Goal: Communication & Community: Answer question/provide support

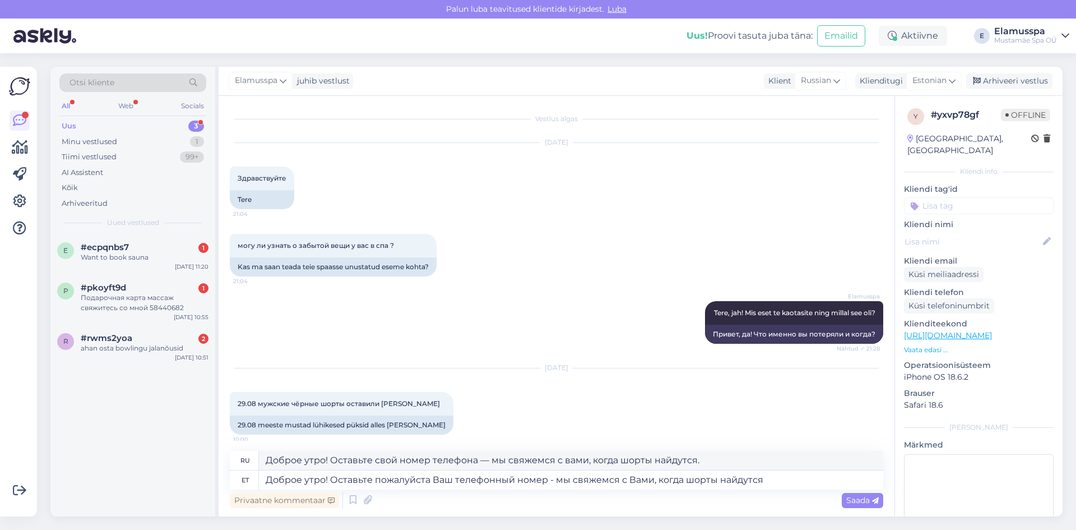
scroll to position [487, 0]
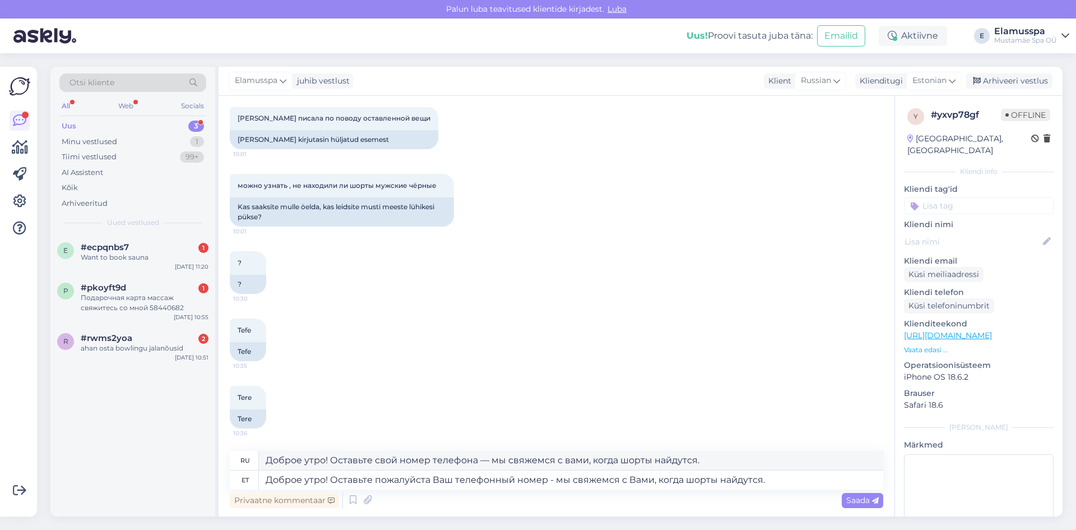
type textarea "Доброе утро! Оставьте пожалуйста Ваш телефонный номер - мы свяжемся с Вами, ког…"
click at [853, 509] on div "Privaatne kommentaar Saada" at bounding box center [556, 499] width 653 height 21
click at [852, 502] on span "Saada" at bounding box center [862, 500] width 33 height 10
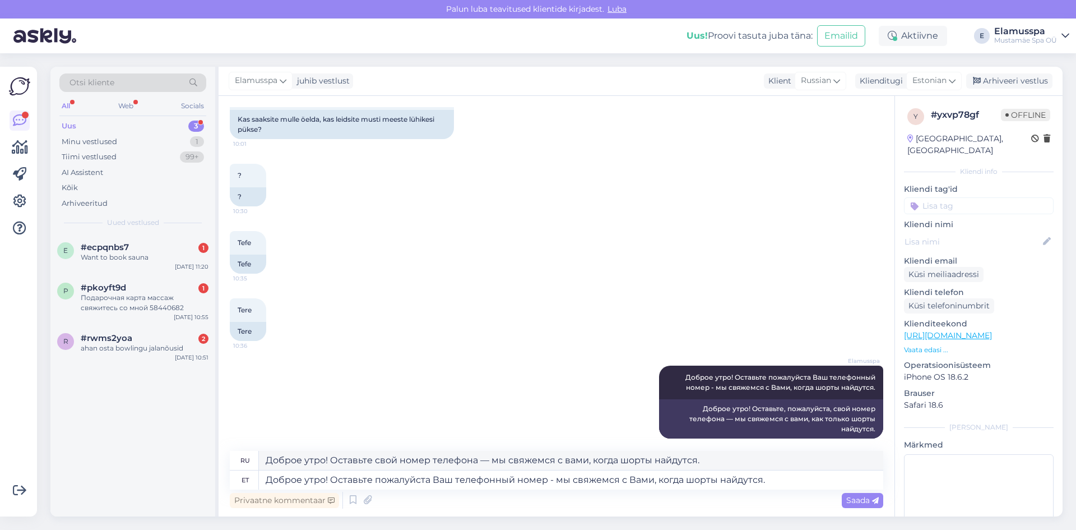
click at [1025, 73] on div "Elamusspa juhib vestlust Klient [DEMOGRAPHIC_DATA] Klienditugi Estonian Arhivee…" at bounding box center [641, 81] width 844 height 29
click at [1020, 77] on div "Arhiveeri vestlus" at bounding box center [1009, 80] width 86 height 15
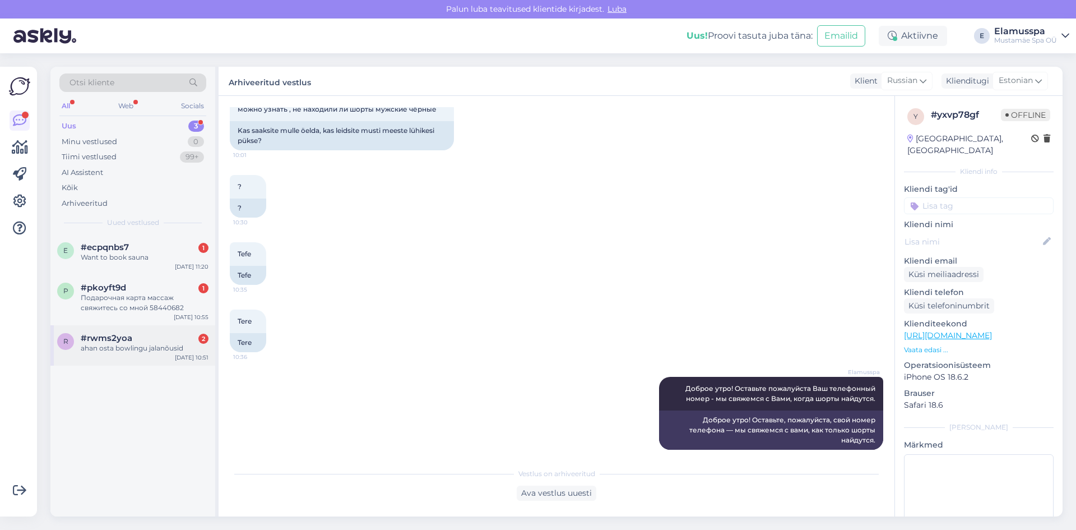
click at [138, 350] on div "ahan osta bowlingu jalanõusid" at bounding box center [145, 348] width 128 height 10
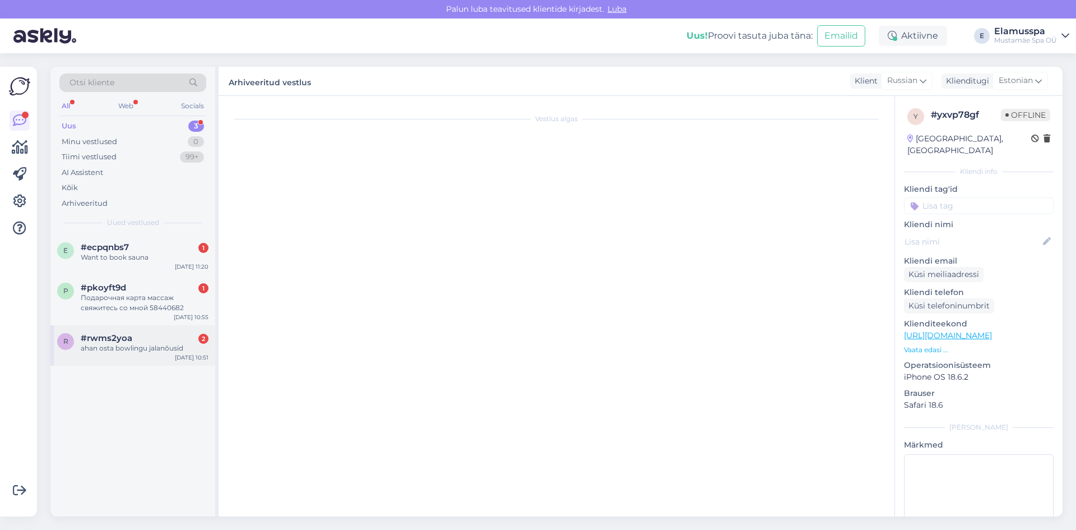
scroll to position [0, 0]
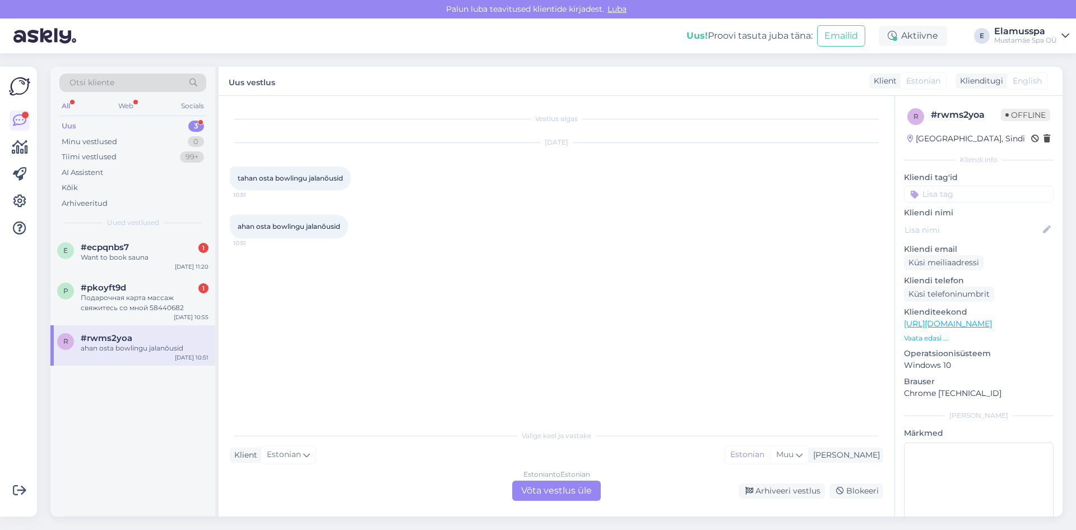
click at [533, 494] on div "Estonian to Estonian Võta vestlus üle" at bounding box center [556, 490] width 89 height 20
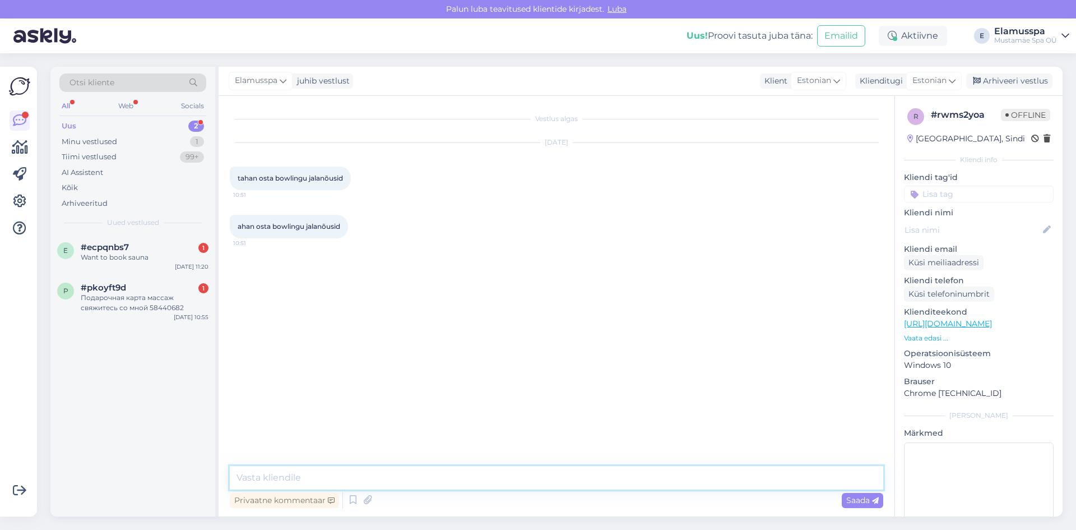
click at [494, 466] on textarea at bounding box center [556, 478] width 653 height 24
click at [410, 475] on textarea at bounding box center [556, 478] width 653 height 24
click at [432, 472] on textarea "Tere! Bowlingus saab rentida jalanõusid." at bounding box center [556, 478] width 653 height 24
click at [488, 478] on textarea "Tere! Bowlingus saab rentida jalanõusid." at bounding box center [556, 478] width 653 height 24
click at [650, 469] on textarea "Tere! Bowlingus saab rentida jalanõusid. Kohapeal võib olla võimalik [PERSON_NA…" at bounding box center [556, 478] width 653 height 24
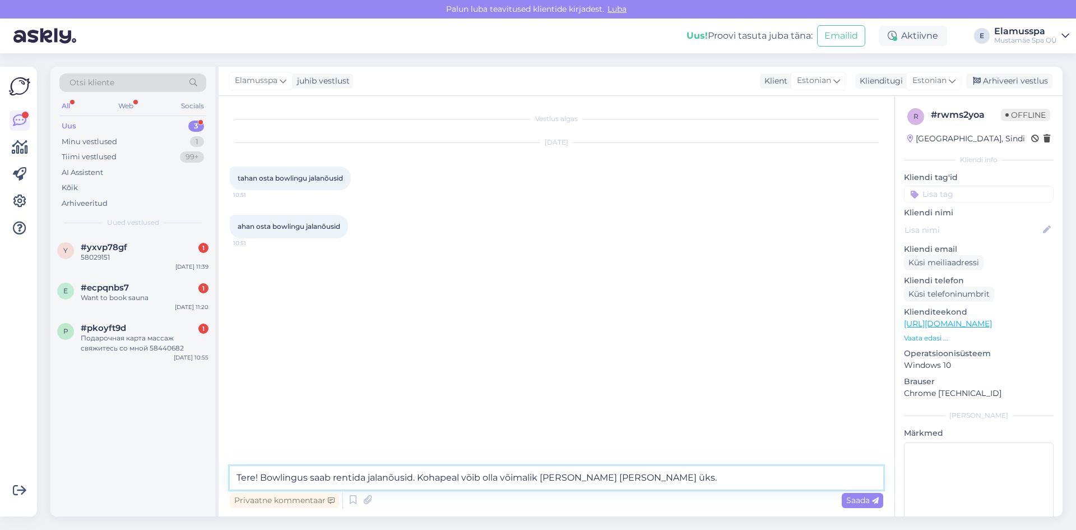
click at [666, 468] on textarea "Tere! Bowlingus saab rentida jalanõusid. Kohapeal võib olla võimalik [PERSON_NA…" at bounding box center [556, 478] width 653 height 24
type textarea "Tere! Bowlingus saab rentida jalanõusid."
click at [861, 510] on div "Privaatne kommentaar Saada" at bounding box center [556, 499] width 653 height 21
click at [869, 498] on span "Saada" at bounding box center [862, 500] width 33 height 10
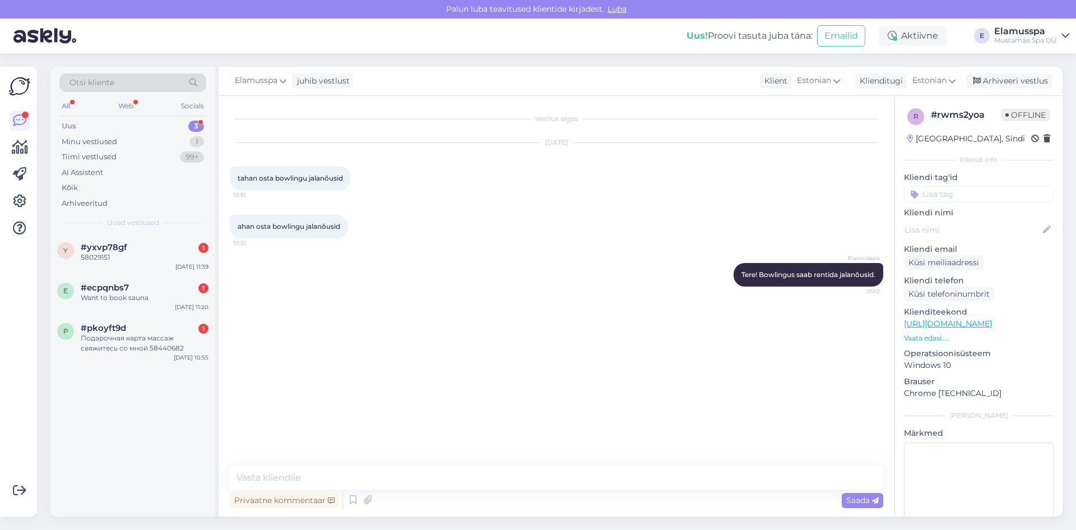
click at [1025, 72] on div "Elamusspa juhib vestlust Klient Estonian Klienditugi Estonian Arhiveeri vestlus" at bounding box center [641, 81] width 844 height 29
click at [1025, 73] on div "Arhiveeri vestlus" at bounding box center [1009, 80] width 86 height 15
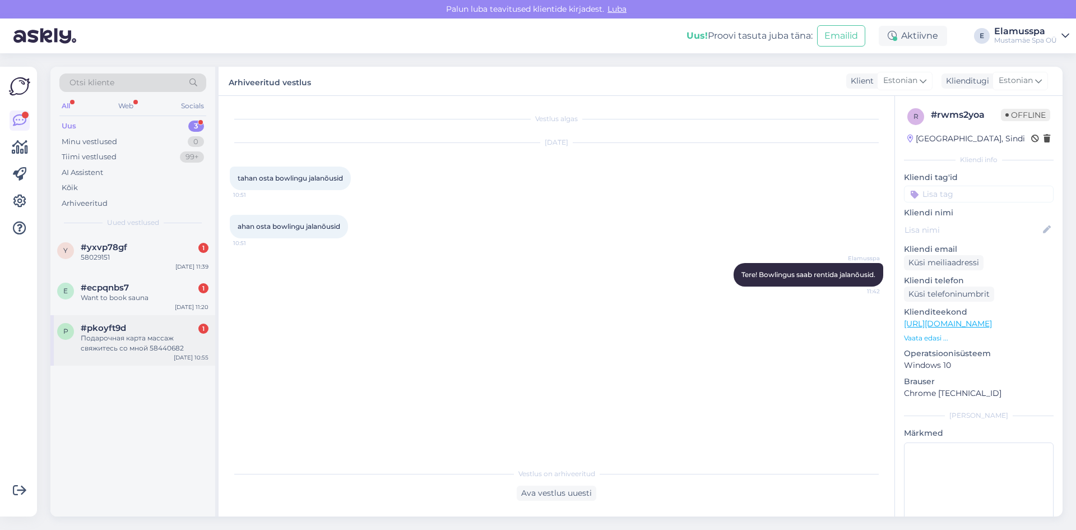
click at [135, 355] on div "p #pkoyft9d 1 Подарочная карта массаж свяжитесь со мной 58440682 [DATE] 10:55" at bounding box center [132, 340] width 165 height 50
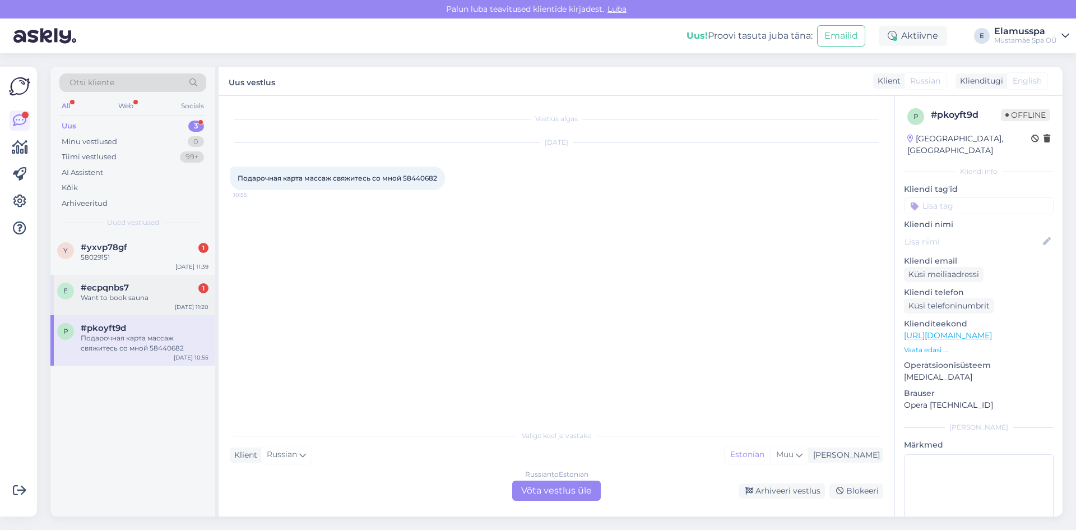
click at [131, 303] on div "e #ecpqnbs7 1 Want to book sauna [DATE] 11:20" at bounding box center [132, 295] width 165 height 40
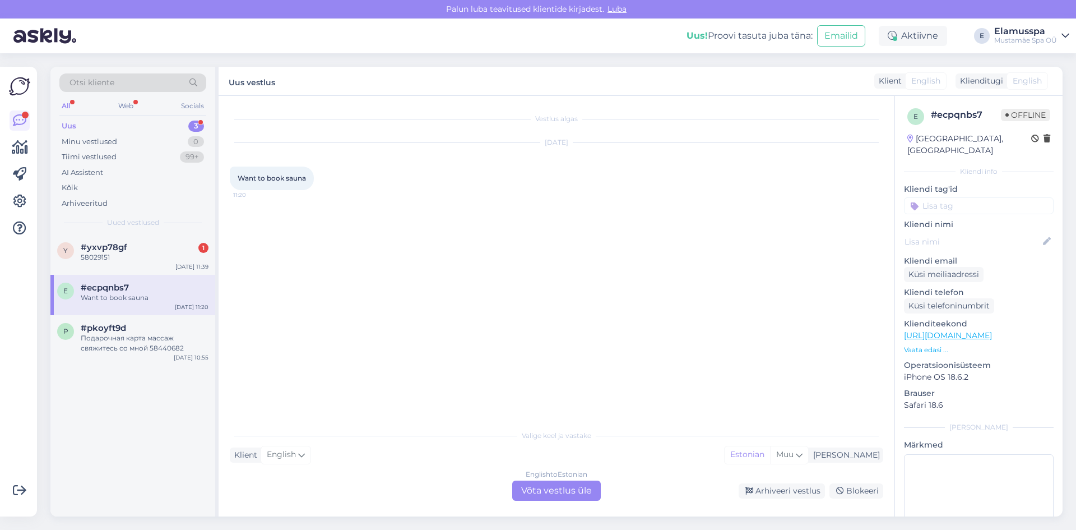
click at [527, 470] on div "English to Estonian" at bounding box center [557, 474] width 62 height 10
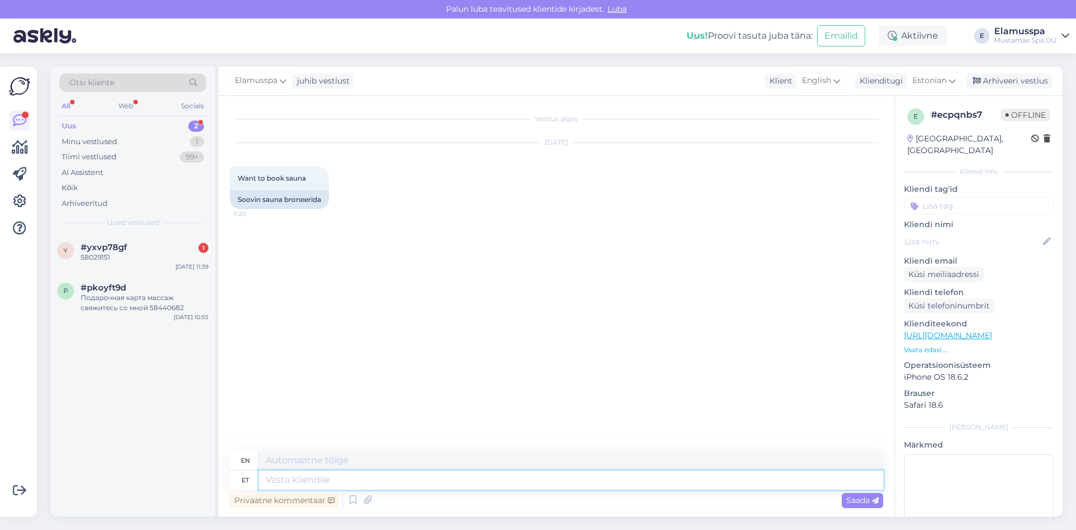
click at [409, 480] on textarea at bounding box center [571, 479] width 624 height 19
type textarea "Good"
type textarea "Good morning!"
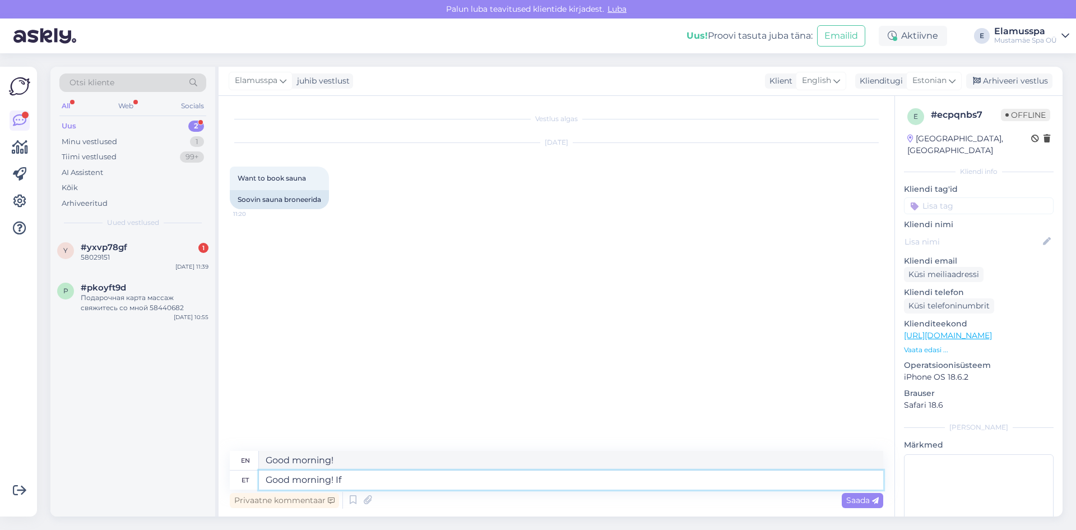
type textarea "Good morning! If"
type textarea "Good morning! If You wa"
type textarea "Good morning! If You"
type textarea "Good morning! If You want"
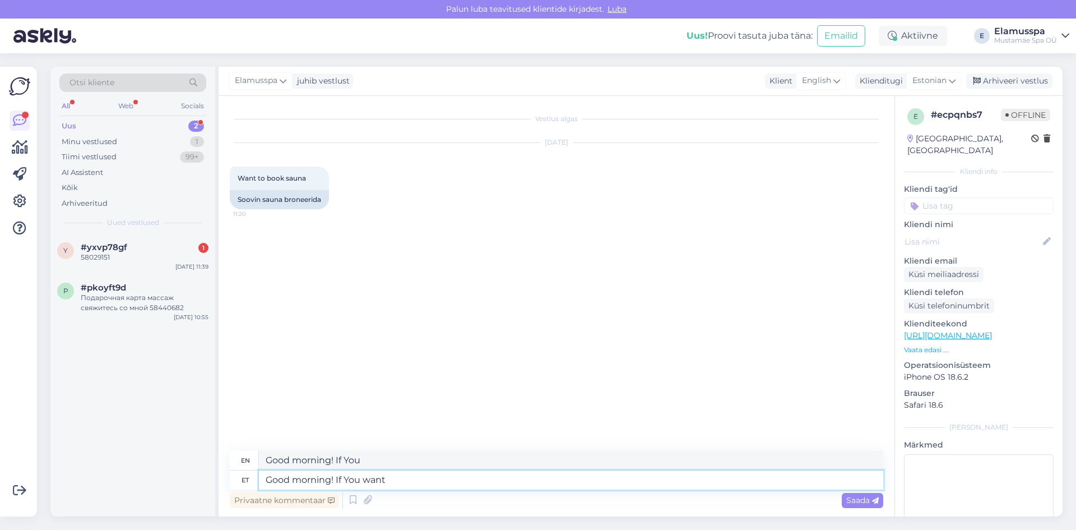
type textarea "Good morning! If you want"
type textarea "Good morning! If You want to"
type textarea "Good morning! If you want to"
type textarea "Good morning! If You want to book a"
type textarea "Good morning! If you want to book"
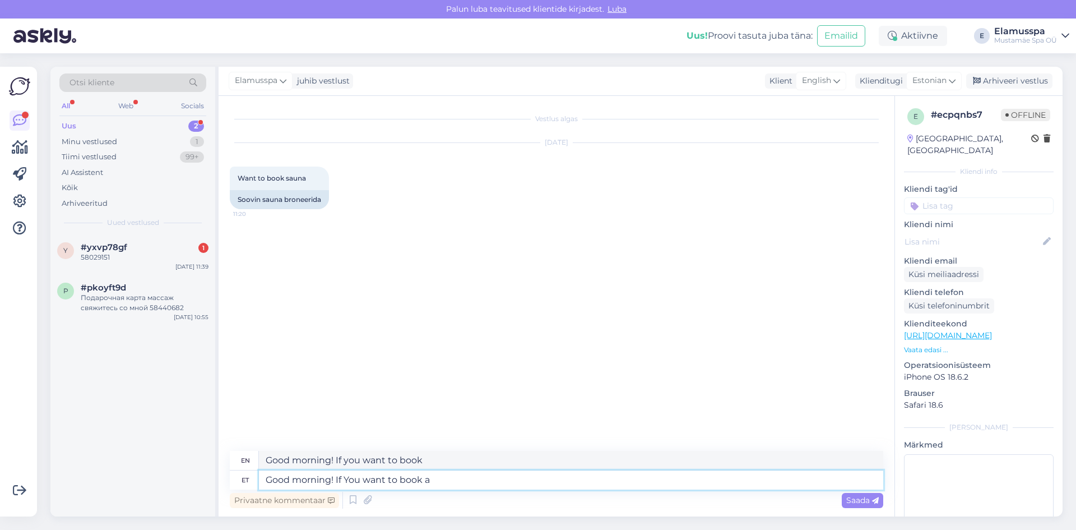
type textarea "Good morning! If You want to book a"
type textarea "Good morning! If you want to book a"
type textarea "Good morning! If You want to book a spa"
type textarea "Good morning! If you want to book a spa"
type textarea "Good morning! If You want to book a spa tickets,"
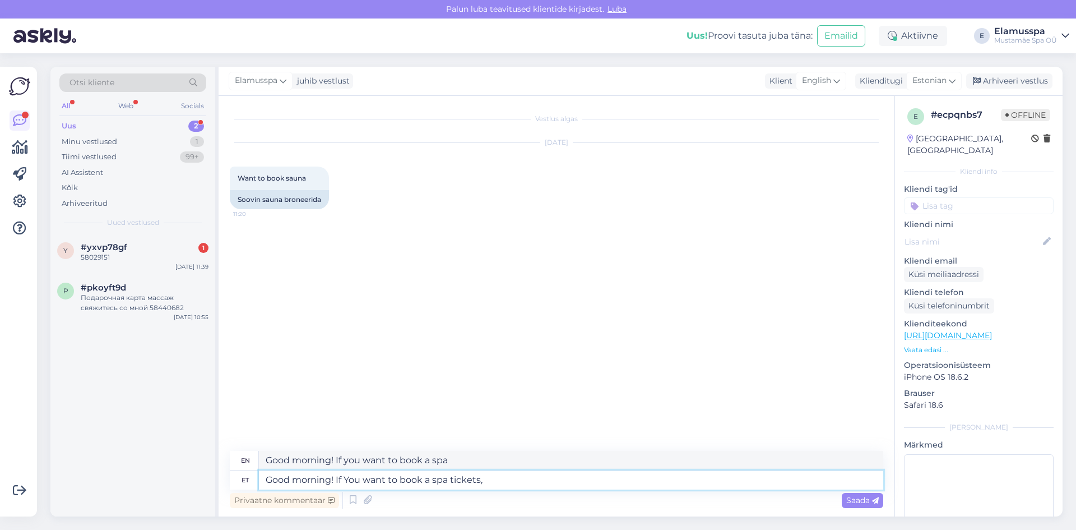
type textarea "Good morning! If you want to book a spa ticket,"
type textarea "Good morning! If You want to book a spa ticket, no r"
type textarea "Good morning! If you want to book a spa ticket, no"
type textarea "Good morning! If You want to book a spa ticket, no reservation i"
type textarea "Good morning! If you want to book a spa ticket, no reservation"
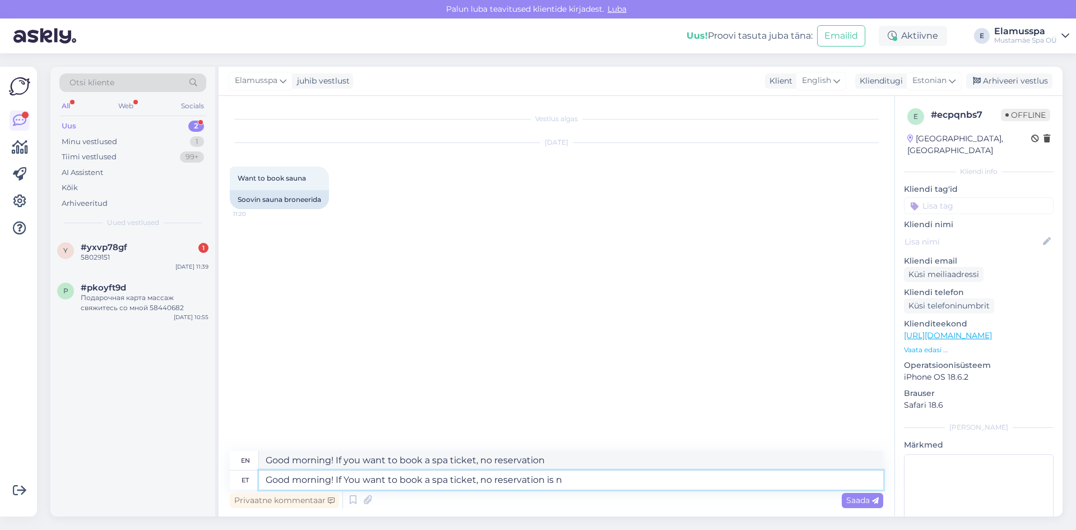
type textarea "Good morning! If You want to book a spa ticket, no reservation is ne"
type textarea "Good morning! If you want to book a spa ticket, no reservation is"
type textarea "Good morning! If You want to book a spa ticket, no reservation is needed."
type textarea "Good morning! If you want to book a spa ticket, no reservation is needed."
type textarea "Good morning! If You want to book a spa ticket, no reservation is needed. If"
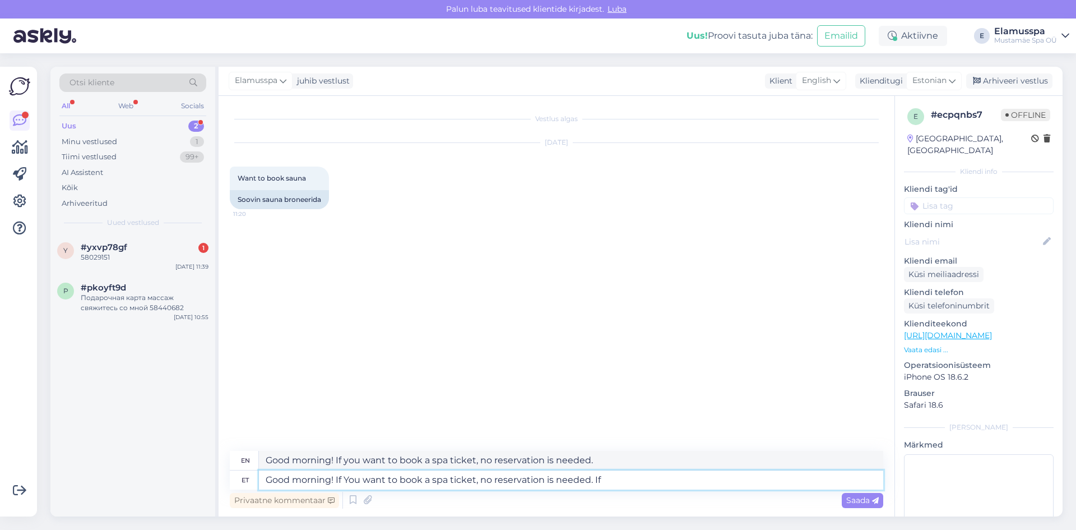
type textarea "Good morning! If you want to book a spa ticket, no reservation is needed. If"
type textarea "Good morning! If You want to book a spa ticket, no reservation is needed. If you"
type textarea "Good morning! If you want to book a spa ticket, no reservation is needed. If you"
type textarea "Good morning! If You want to book a spa ticket, no reservation is needed. If yo…"
type textarea "Good morning! If you want to book a spa ticket, no reservation is needed. If yo…"
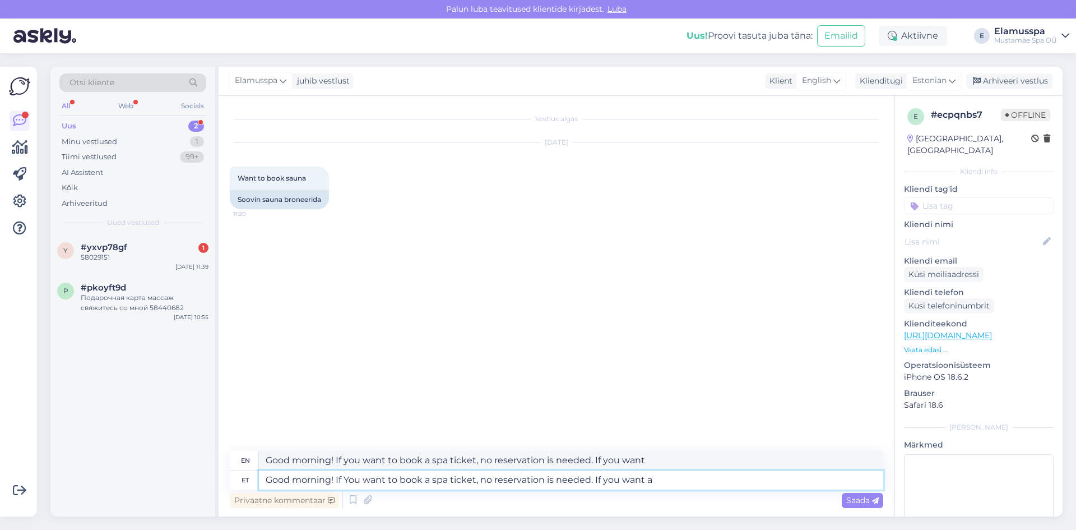
type textarea "Good morning! If You want to book a spa ticket, no reservation is needed. If yo…"
type textarea "Good morning! If you want to book a spa ticket, no reservation is needed. If yo…"
type textarea "Good morning! If You want to book a spa ticket, no reservation is needed. If yo…"
type textarea "Good morning! If you want to book a spa ticket, no reservation is needed. If yo…"
type textarea "Good morning! If You want to book a spa ticket, no reservation is needed. If yo…"
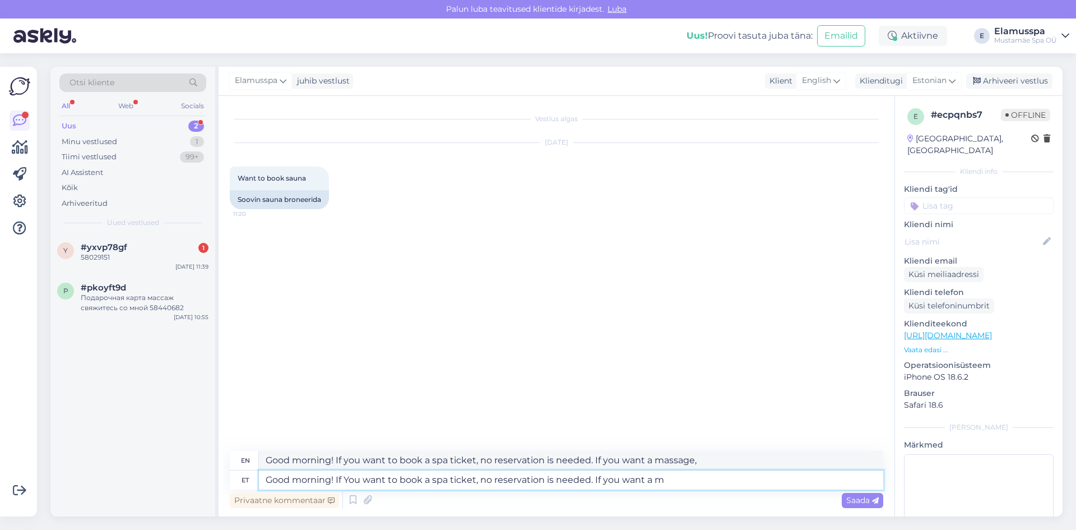
type textarea "Good morning! If you want to book a spa ticket, no reservation is needed. If yo…"
type textarea "Good morning! If You want to book a spa ticket, no reservation is needed. If yo…"
type textarea "Good morning! If you want to book a spa ticket, no reservation is needed. If yo…"
type textarea "Good morning! If You want to book a spa ticket, no reservation is needed. If yo…"
type textarea "Good morning! If you want to book a spa ticket, no reservation is needed. If yo…"
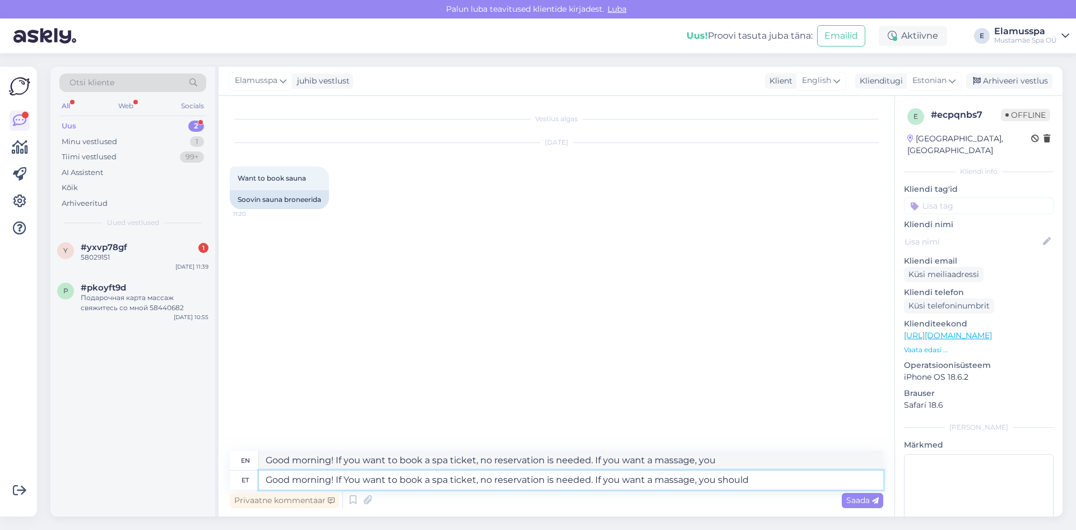
type textarea "Good morning! If You want to book a spa ticket, no reservation is needed. If yo…"
type textarea "Good morning! If you want to book a spa ticket, no reservation is needed. If yo…"
type textarea "Good morning! If You want to book a spa ticket, no reservation is needed. If yo…"
type textarea "Good morning! If you want to book a spa ticket, no reservation is needed. If yo…"
type textarea "Good morning! If You want to book a spa ticket, no reservation is needed. If yo…"
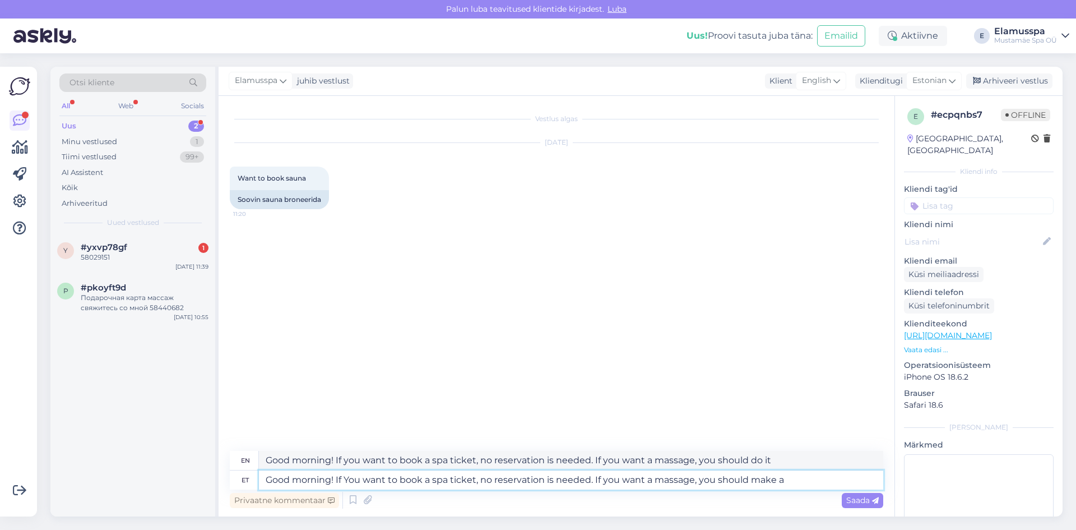
type textarea "Good morning! If you want to book a spa ticket, no reservation is needed. If yo…"
type textarea "Good morning! If You want to book a spa ticket, no reservation is needed. If yo…"
type textarea "Good morning! If you want to book a spa ticket, no reservation is needed. If yo…"
type textarea "Good morning! If You want to book a spa ticket, no reservation is needed. If yo…"
type textarea "Good morning! If you want to book a spa ticket, no reservation is needed. If yo…"
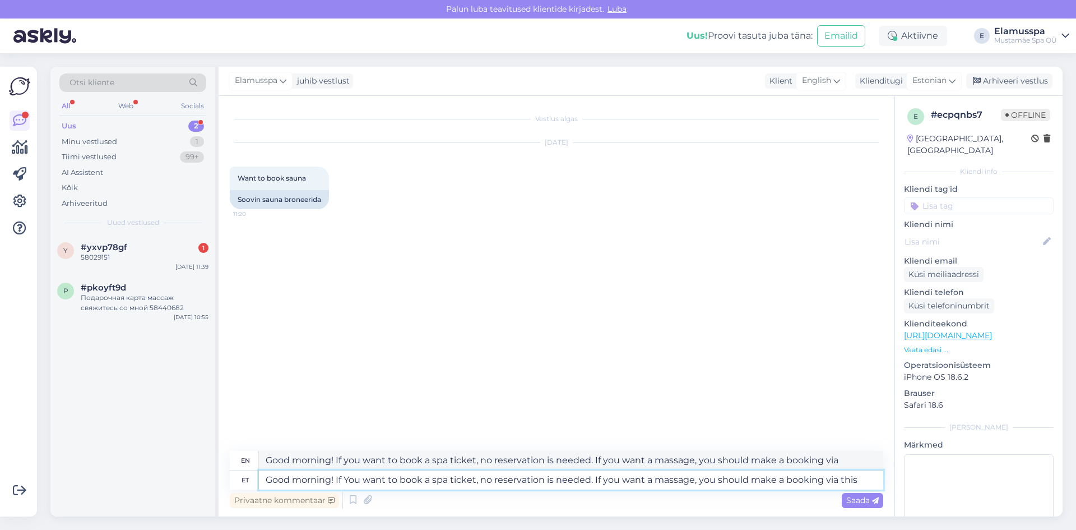
type textarea "Good morning! If You want to book a spa ticket, no reservation is needed. If yo…"
type textarea "Good morning! If you want to book a spa ticket, no reservation is needed. If yo…"
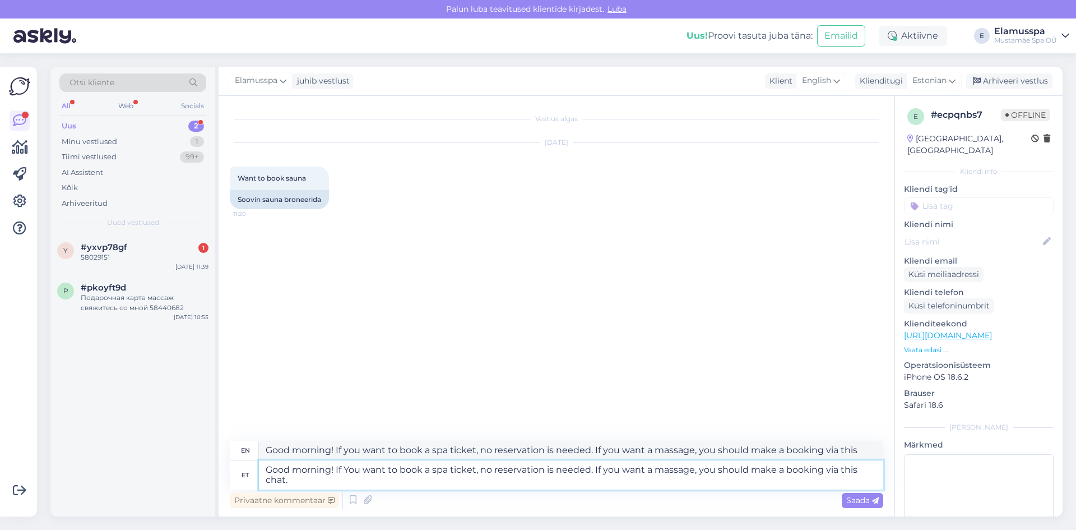
type textarea "Good morning! If You want to book a spa ticket, no reservation is needed. If yo…"
type textarea "Good morning! If you want to book a spa ticket, no reservation is needed. If yo…"
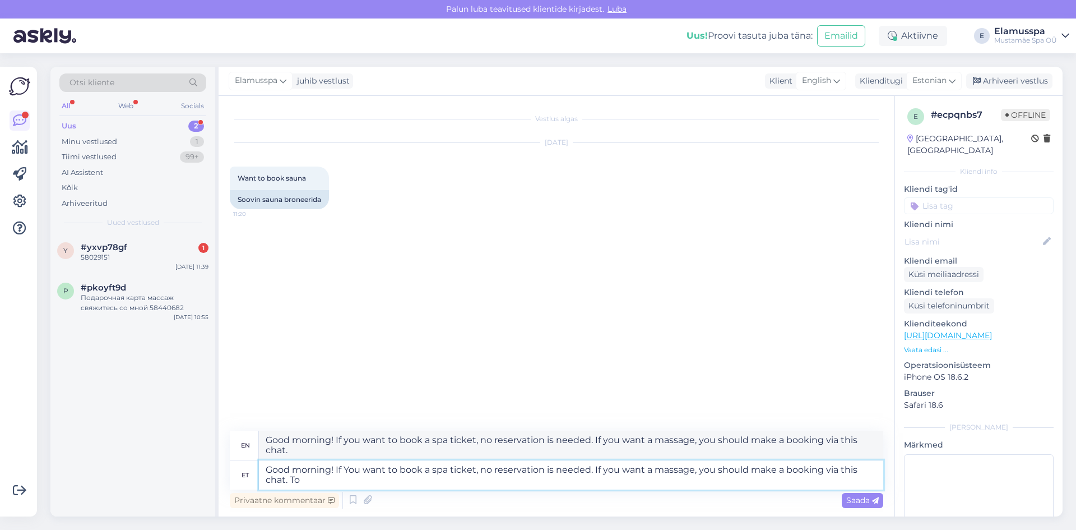
type textarea "Good morning! If You want to book a spa ticket, no reservation is needed. If yo…"
type textarea "Good morning! If you want to book a spa ticket, no reservation is needed. If yo…"
type textarea "Good morning! If You want to book a spa ticket, no reservation is needed. If yo…"
type textarea "Good morning! If you want to book a spa ticket, no reservation is needed. If yo…"
type textarea "Good morning! If You want to book a spa ticket, no reservation is needed. If yo…"
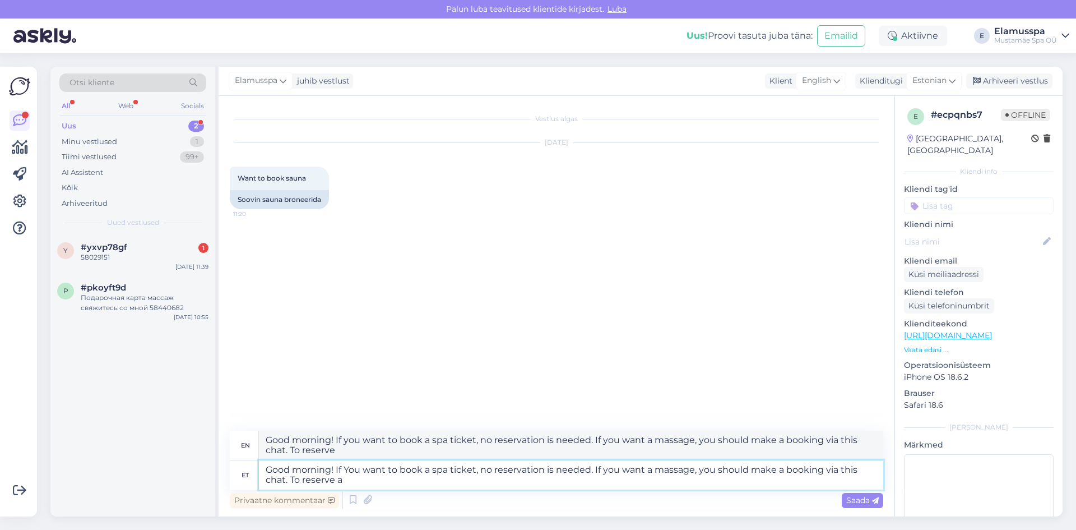
type textarea "Good morning! If you want to book a spa ticket, no reservation is needed. If yo…"
type textarea "Good morning! If You want to book a spa ticket, no reservation is needed. If yo…"
type textarea "Good morning! If you want to book a spa ticket, no reservation is needed. If yo…"
type textarea "Good morning! If You want to book a spa ticket, no reservation is needed. If yo…"
type textarea "Good morning! If you want to book a spa ticket, no reservation is needed. If yo…"
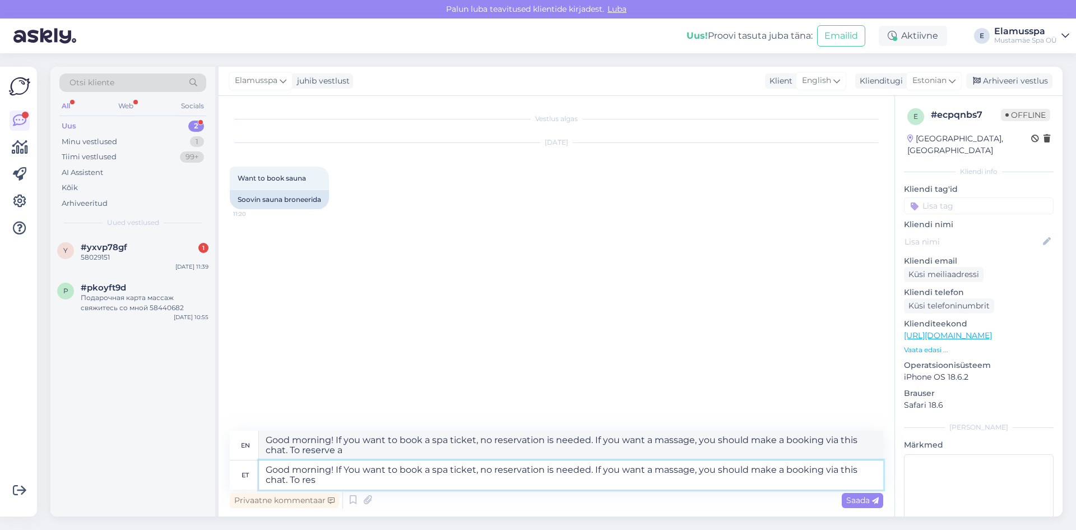
type textarea "Good morning! If You want to book a spa ticket, no reservation is needed. If yo…"
type textarea "Good morning! If you want to book a spa ticket, no reservation is needed. If yo…"
type textarea "Good morning! If You want to book a spa ticket, no reservation is needed. If yo…"
type textarea "Good morning! If you want to book a spa ticket, no reservation is needed. If yo…"
type textarea "Good morning! If You want to book a spa ticket, no reservation is needed. If yo…"
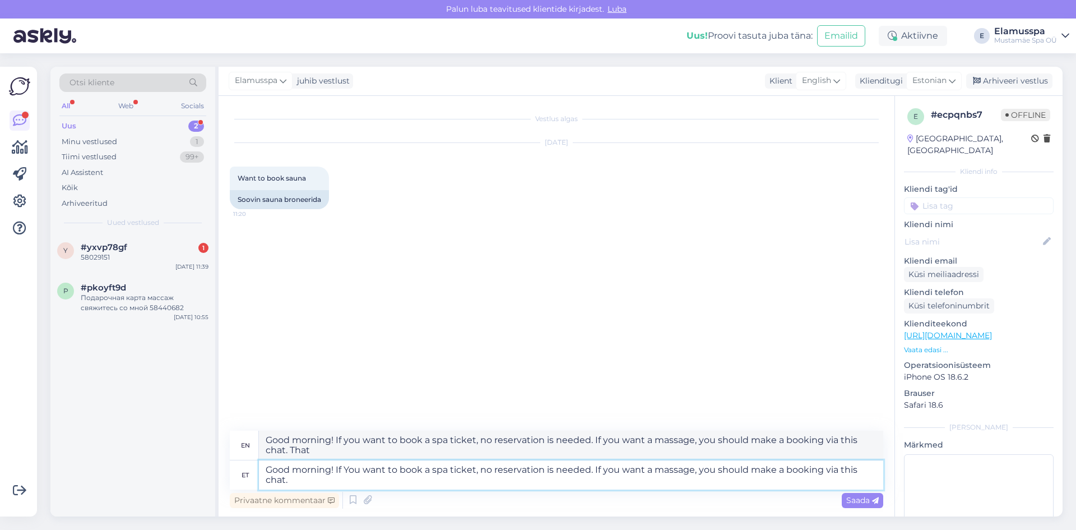
type textarea "Good morning! If you want to book a spa ticket, no reservation is needed. If yo…"
type textarea "Good morning! If You want to book a spa ticket, no reservation is needed. If yo…"
type textarea "Good morning! If you want to book a spa ticket, no reservation is needed. If yo…"
type textarea "Good morning! If You want to book a spa ticket, no reservation is needed. If yo…"
type textarea "Good morning! If you want to book a spa ticket, no reservation is needed. If yo…"
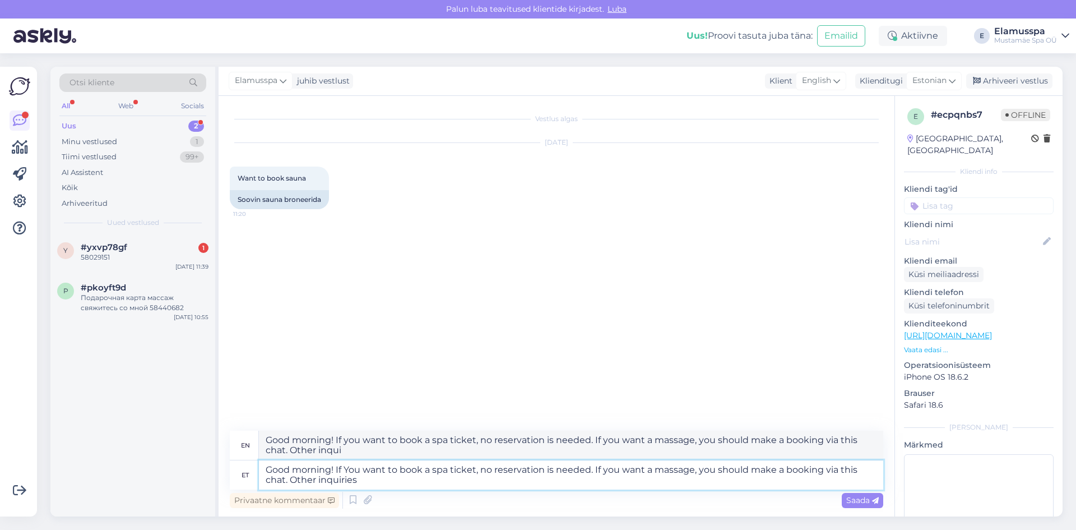
type textarea "Good morning! If You want to book a spa ticket, no reservation is needed. If yo…"
type textarea "Good morning! If you want to book a spa ticket, no reservation is needed. If yo…"
type textarea "Good morning! If You want to book a spa ticket, no reservation is needed. If yo…"
type textarea "Good morning! If you want to book a spa ticket, no reservation is needed. If yo…"
type textarea "Good morning! If You want to book a spa ticket, no reservation is needed. If yo…"
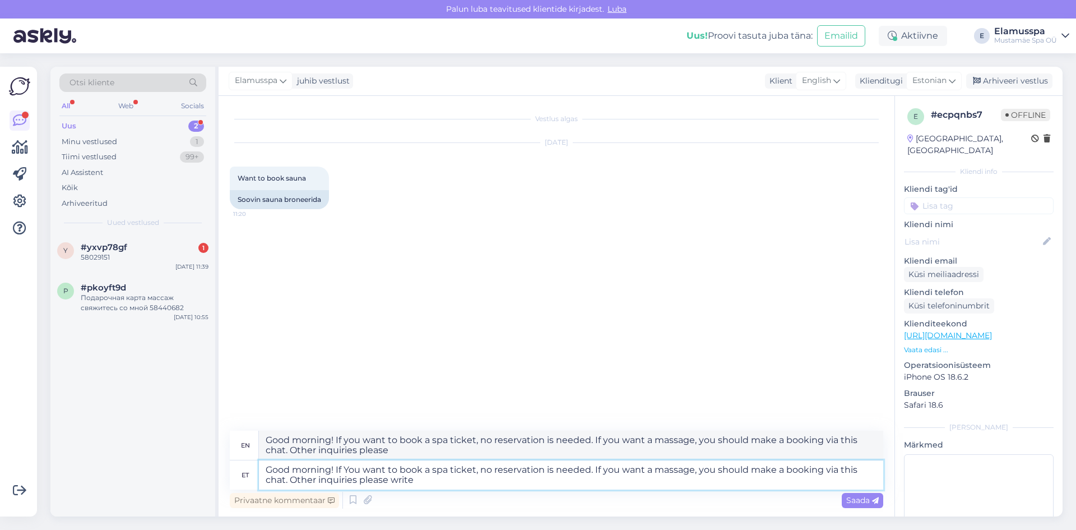
type textarea "Good morning! If you want to book a spa ticket, no reservation is needed. If yo…"
type textarea "Good morning! If You want to book a spa ticket, no reservation is needed. If yo…"
type textarea "Good morning! If you want to book a spa ticket, no reservation is needed. If yo…"
type textarea "Good morning! If You want to book a spa ticket, no reservation is needed. If yo…"
type textarea "Good morning! If you want to book a spa ticket, no reservation is needed. If yo…"
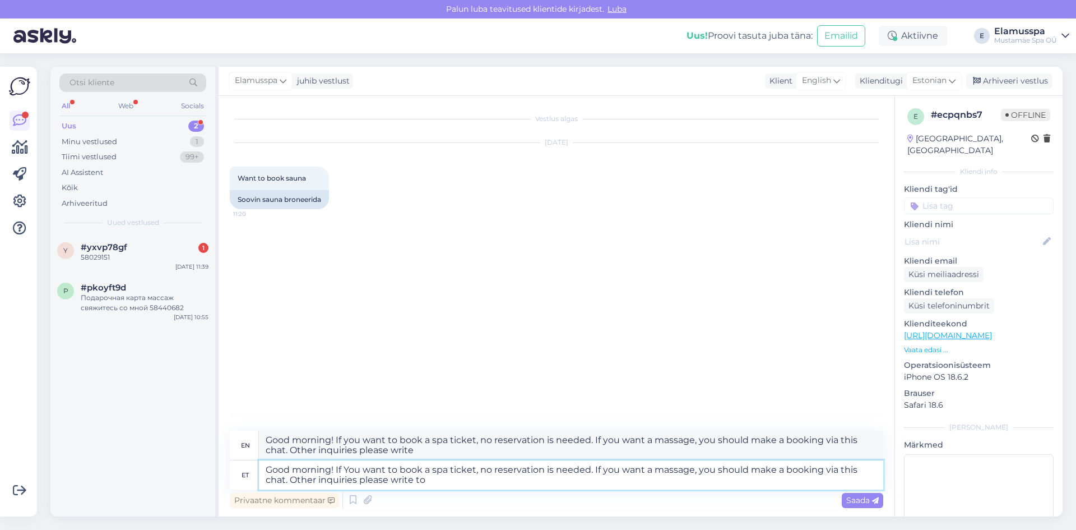
type textarea "Good morning! If You want to book a spa ticket, no reservation is needed. If yo…"
type textarea "Good morning! If you want to book a spa ticket, no reservation is needed. If yo…"
type textarea "Good morning! If You want to book a spa ticket, no reservation is needed. If yo…"
type textarea "Good morning! If you want to book a spa ticket, no reservation is needed. If yo…"
type textarea "Good morning! If You want to book a spa ticket, no reservation is needed. If yo…"
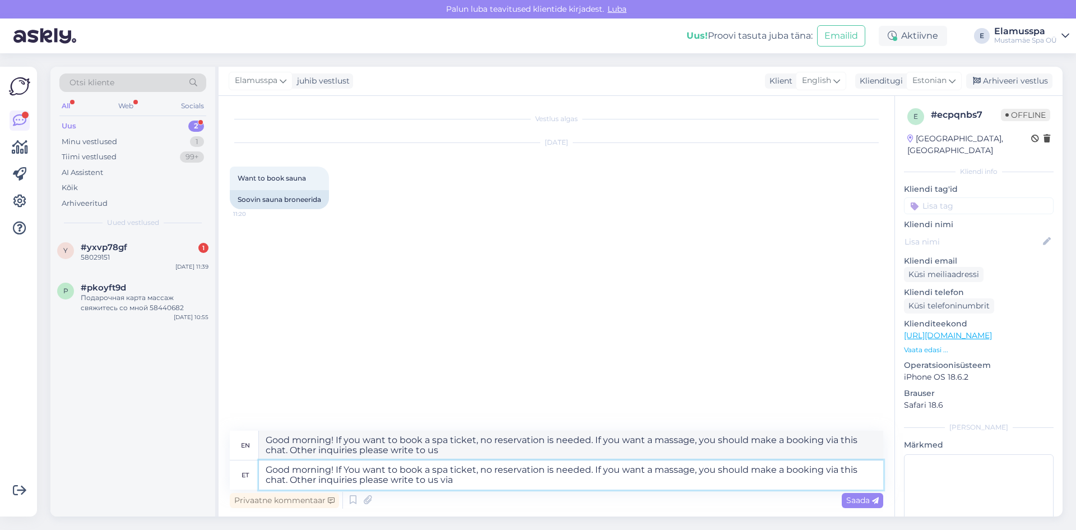
type textarea "Good morning! If you want to book a spa ticket, no reservation is needed. If yo…"
type textarea "Good morning! If You want to book a spa ticket, no reservation is needed. If yo…"
type textarea "Good morning! If you want to book a spa ticket, no reservation is needed. If yo…"
click at [300, 480] on textarea "Good morning! If You want to book a spa ticket, no reservation is needed. If yo…" at bounding box center [571, 474] width 624 height 29
type textarea "Good morning! If You want to book a spa ticket, no reservation is needed. If yo…"
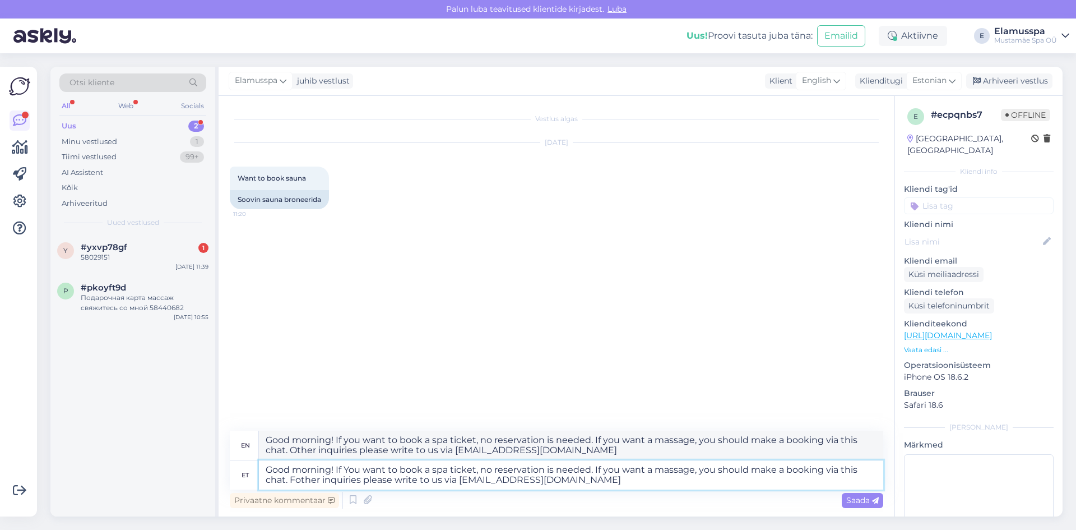
type textarea "Good morning! If you want to book a spa ticket, no reservation is needed. If yo…"
type textarea "Good morning! If You want to book a spa ticket, no reservation is needed. If yo…"
type textarea "Good morning! If you want to book a spa ticket, no reservation is needed. If yo…"
click at [584, 479] on textarea "Good morning! If You want to book a spa ticket, no reservation is needed. If yo…" at bounding box center [571, 474] width 624 height 29
type textarea "Good morning! If You want to book a spa ticket, no reservation is needed. If yo…"
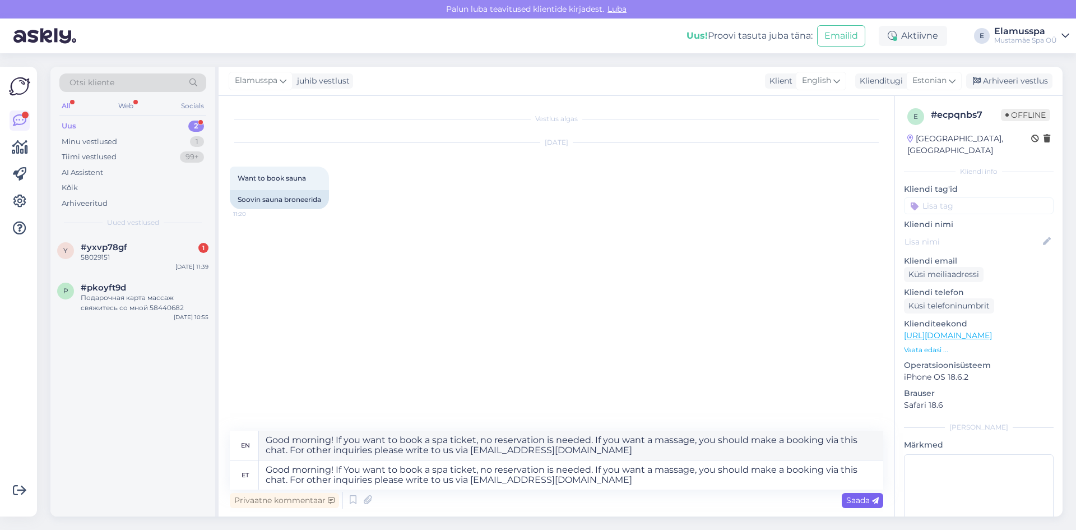
click at [849, 497] on span "Saada" at bounding box center [862, 500] width 33 height 10
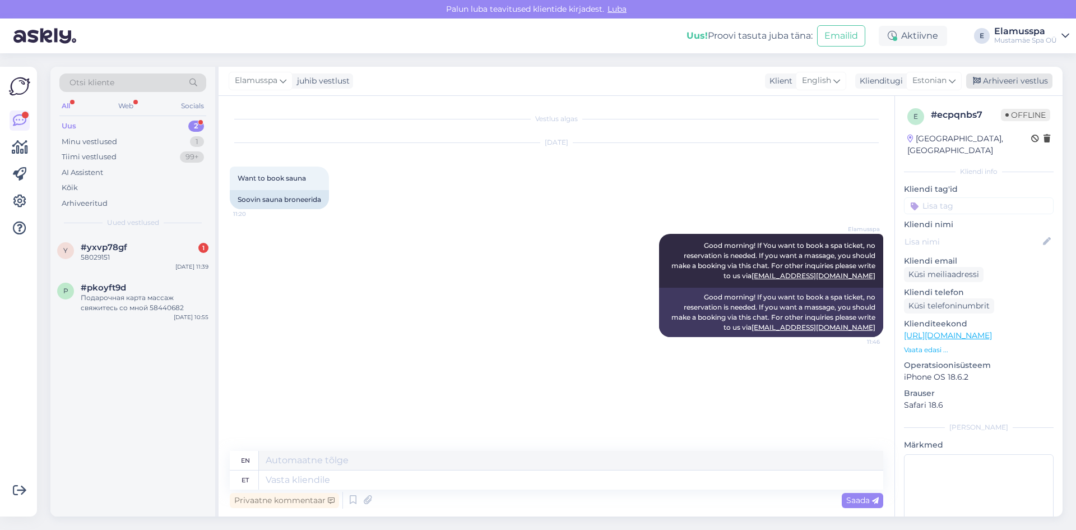
click at [1012, 84] on div "Arhiveeri vestlus" at bounding box center [1009, 80] width 86 height 15
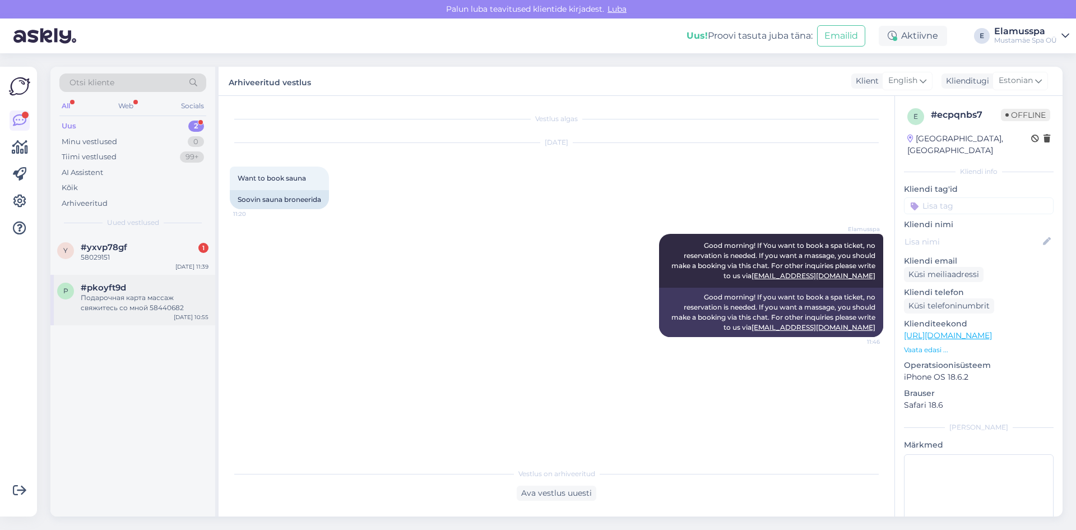
click at [143, 318] on div "p #pkoyft9d Подарочная карта массаж свяжитесь со мной 58440682 [DATE] 10:55" at bounding box center [132, 300] width 165 height 50
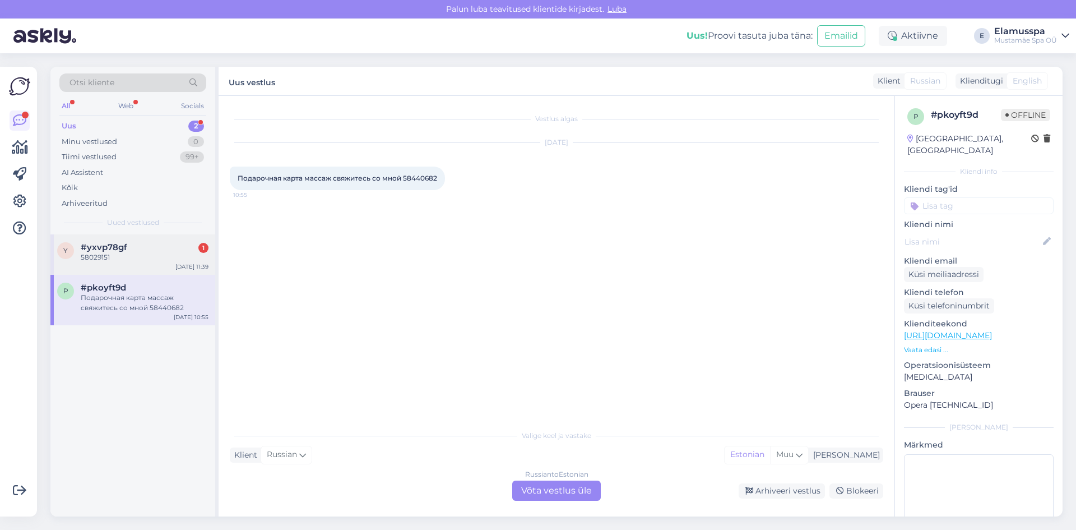
click at [95, 263] on div "y #yxvp78gf 1 58029151 [DATE] 11:39" at bounding box center [132, 254] width 165 height 40
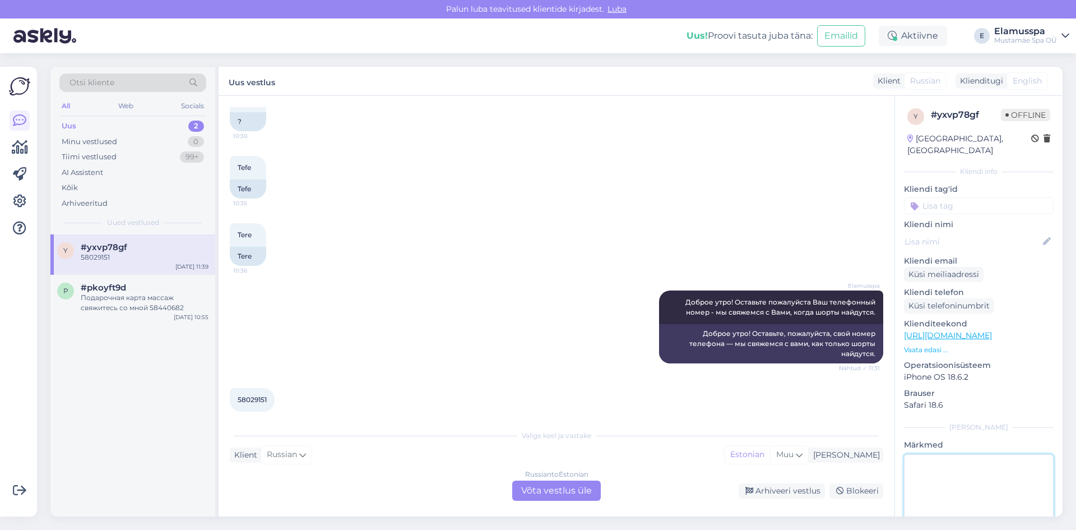
click at [955, 468] on textarea at bounding box center [979, 504] width 150 height 101
type textarea "k"
type textarea "[PERSON_NAME] [PERSON_NAME]"
click at [119, 299] on div "Подарочная карта массаж свяжитесь со мной 58440682" at bounding box center [145, 303] width 128 height 20
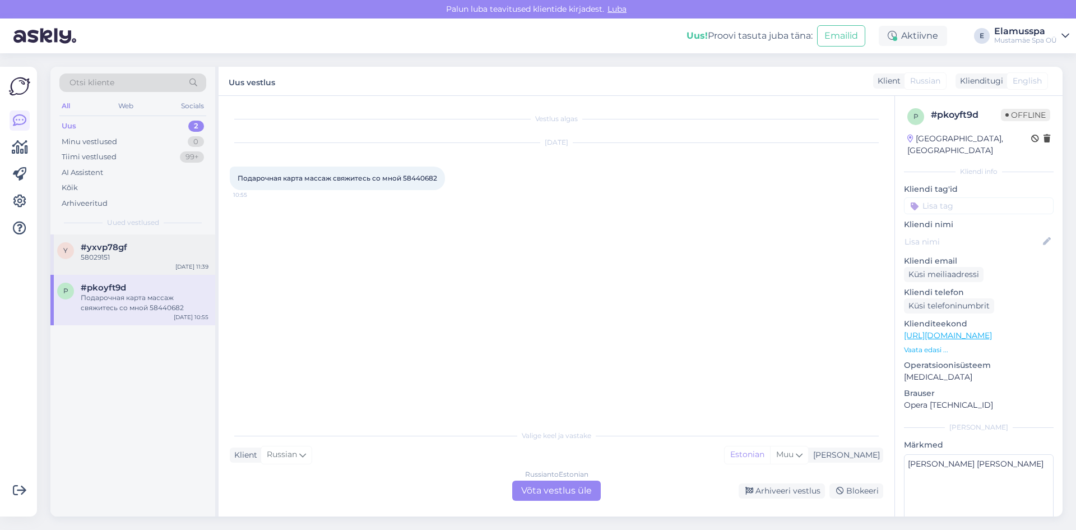
click at [146, 255] on div "58029151" at bounding box center [145, 257] width 128 height 10
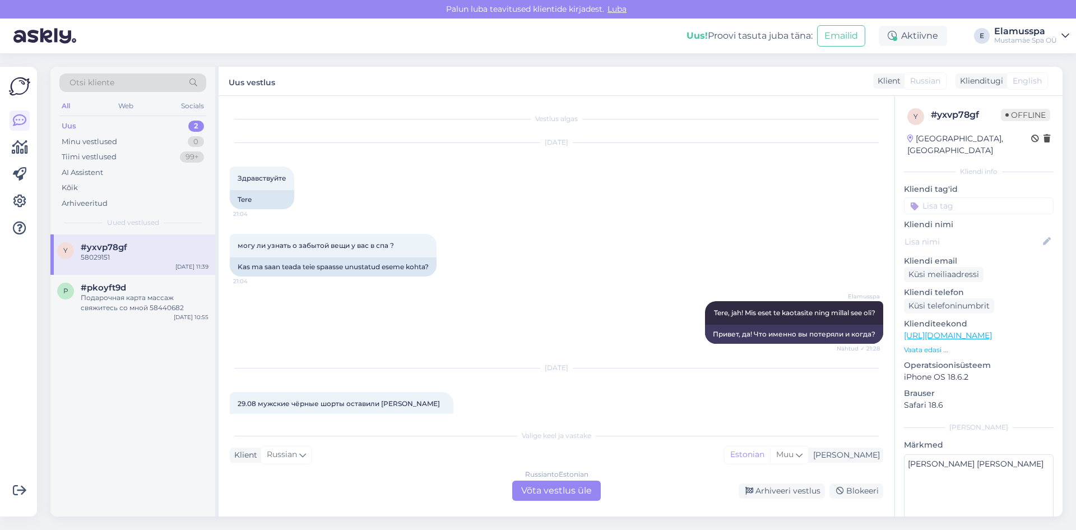
scroll to position [650, 0]
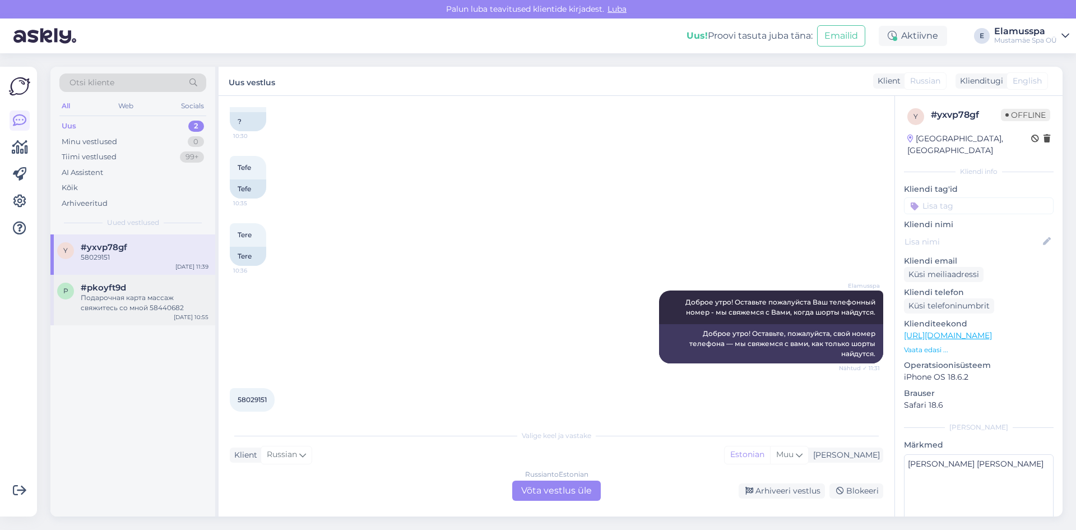
click at [120, 302] on div "Подарочная карта массаж свяжитесь со мной 58440682" at bounding box center [145, 303] width 128 height 20
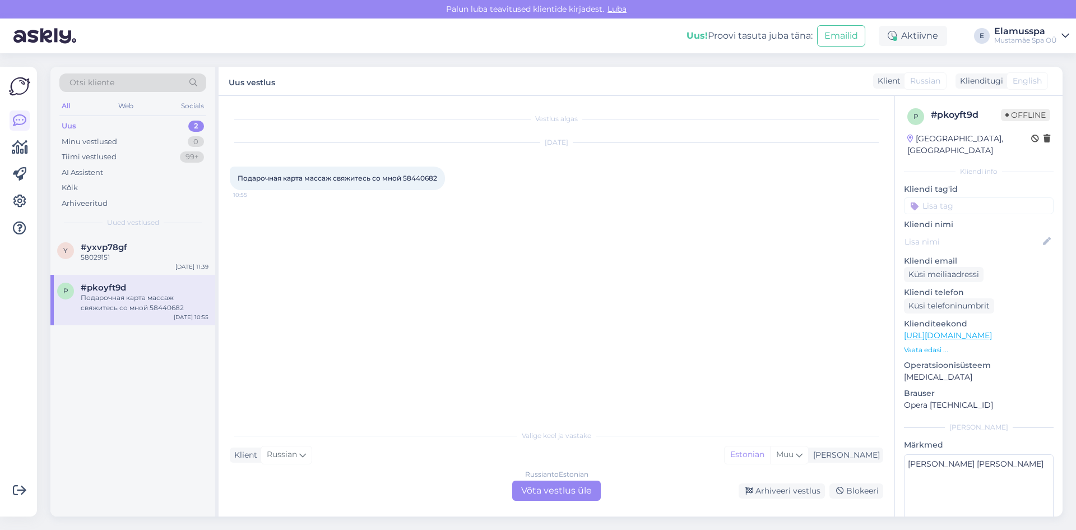
click at [564, 495] on div "Russian to Estonian Võta vestlus üle" at bounding box center [556, 490] width 89 height 20
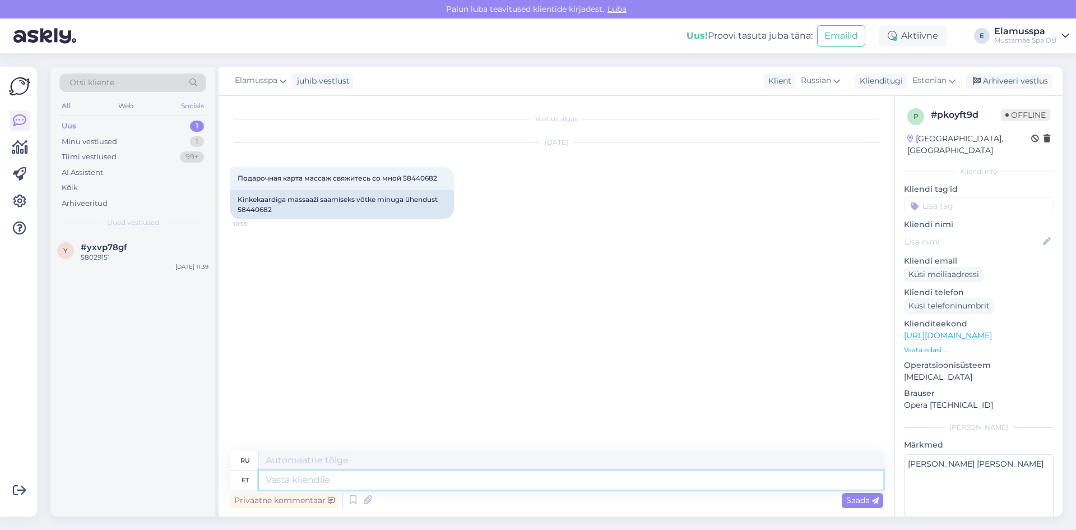
click at [512, 488] on textarea at bounding box center [571, 479] width 624 height 19
type textarea "p"
type textarea "t"
type textarea "Tere"
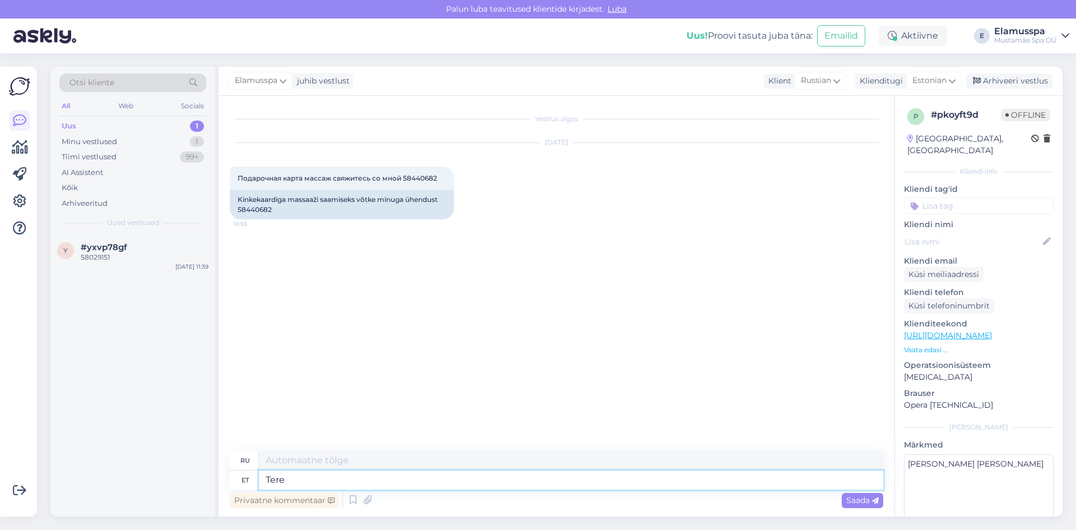
type textarea "Привет"
type textarea "Tere!"
type textarea "Привет!"
type textarea "T"
